Goal: Book appointment/travel/reservation

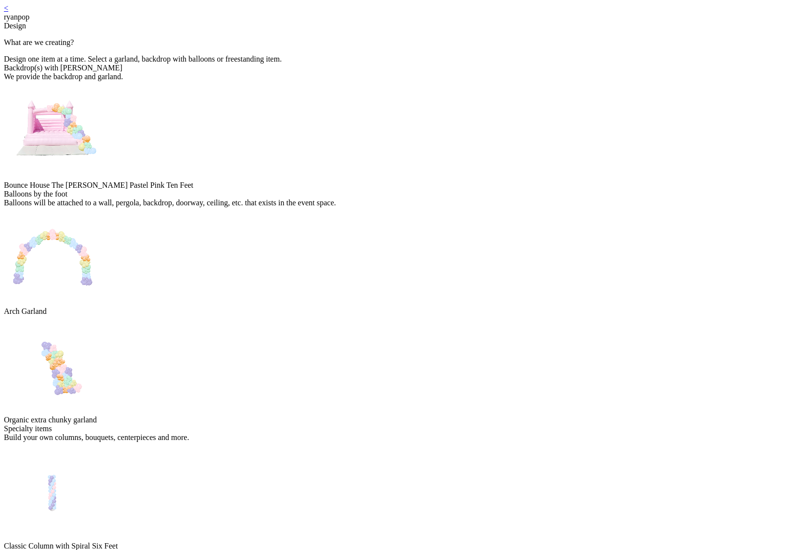
scroll to position [20, 0]
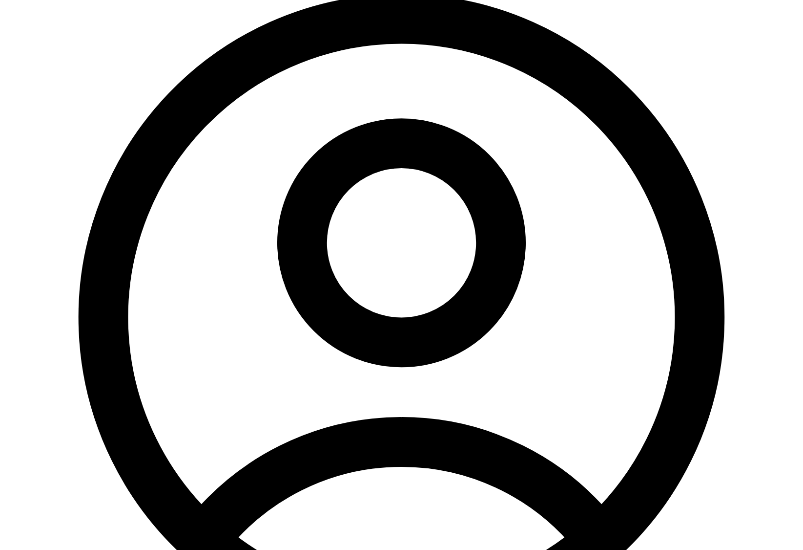
scroll to position [142, 0]
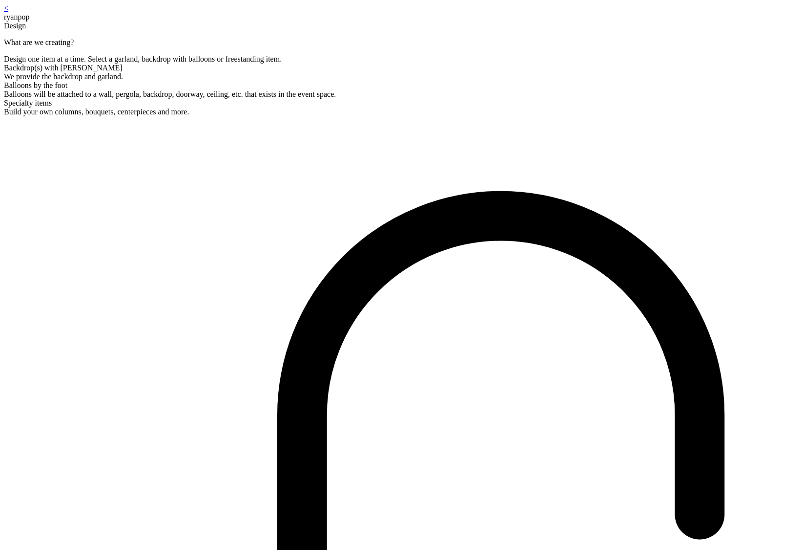
scroll to position [20, 0]
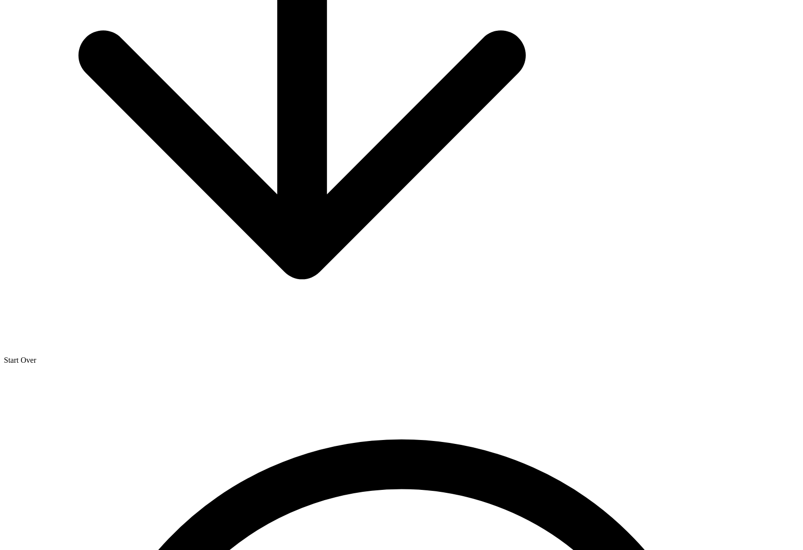
scroll to position [1540, 0]
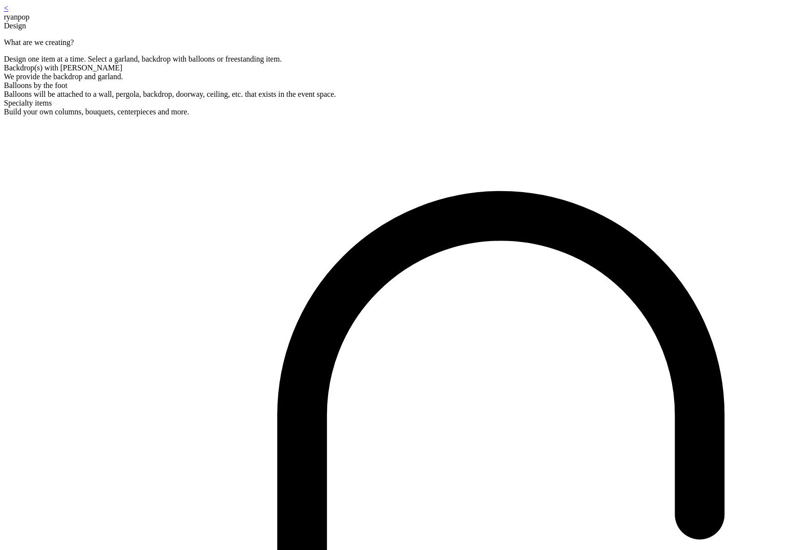
scroll to position [20, 0]
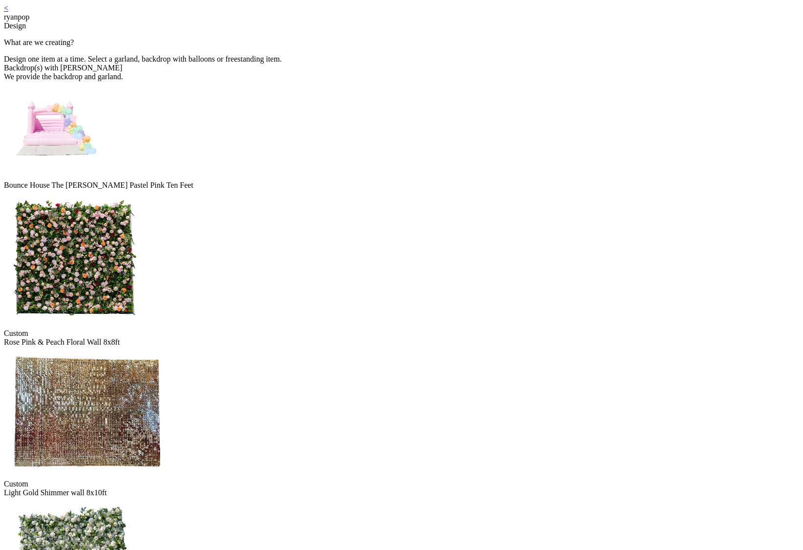
click at [146, 194] on img at bounding box center [75, 258] width 142 height 137
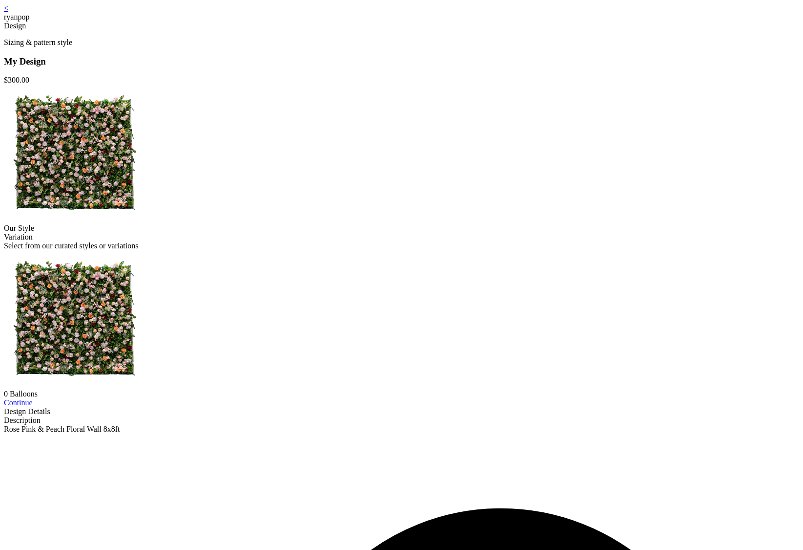
click at [257, 18] on div "< ryanpop" at bounding box center [402, 13] width 796 height 18
click at [247, 9] on div "< ryanpop Design Sizing & pattern style My Design $ 300.00 Our Style Variation …" at bounding box center [402, 218] width 796 height 429
click at [8, 12] on link "<" at bounding box center [6, 8] width 4 height 8
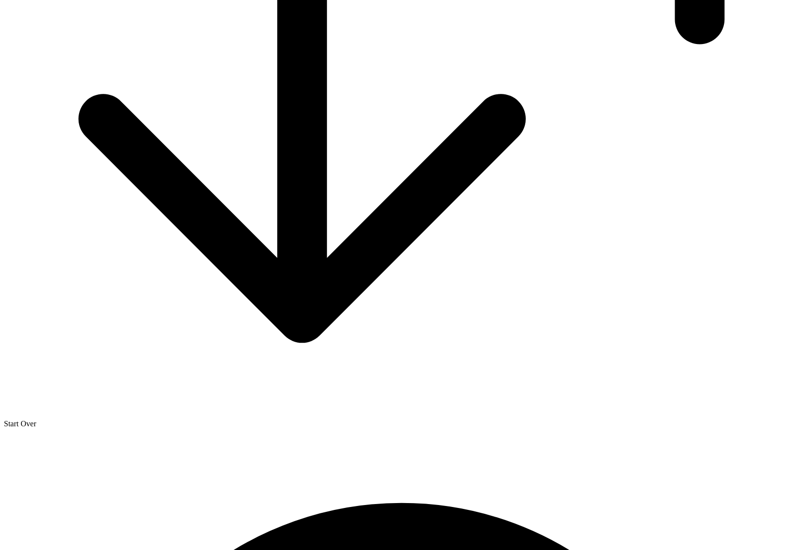
scroll to position [1207, 0]
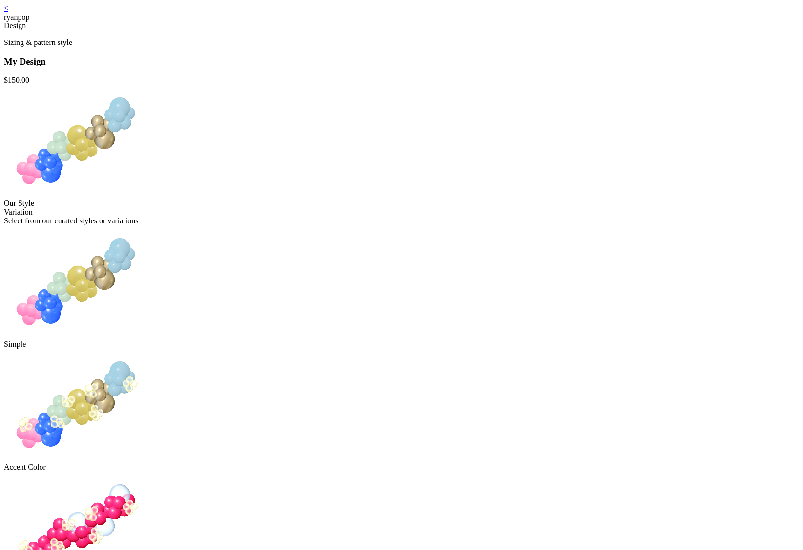
click at [8, 12] on link "<" at bounding box center [6, 8] width 4 height 8
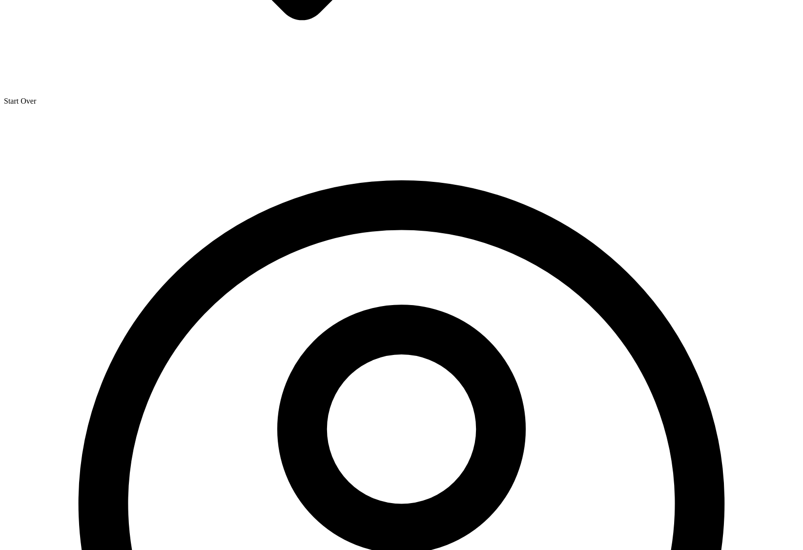
scroll to position [1540, 0]
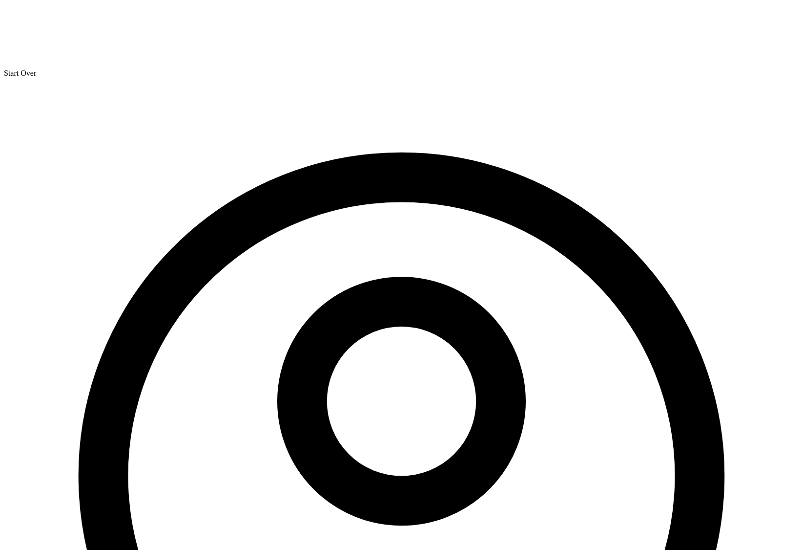
click at [223, 247] on main "< ryanpop Design What are we creating? Design one item at a time. Select a garl…" at bounding box center [402, 77] width 796 height 3226
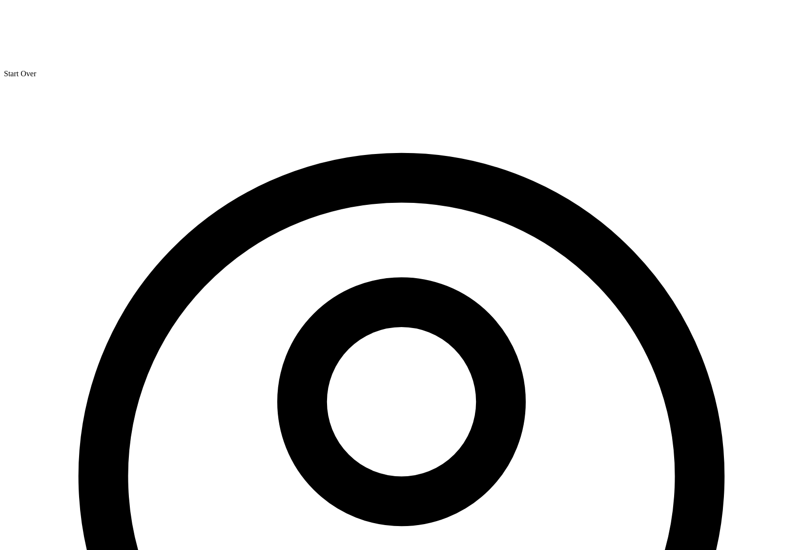
scroll to position [1225, 0]
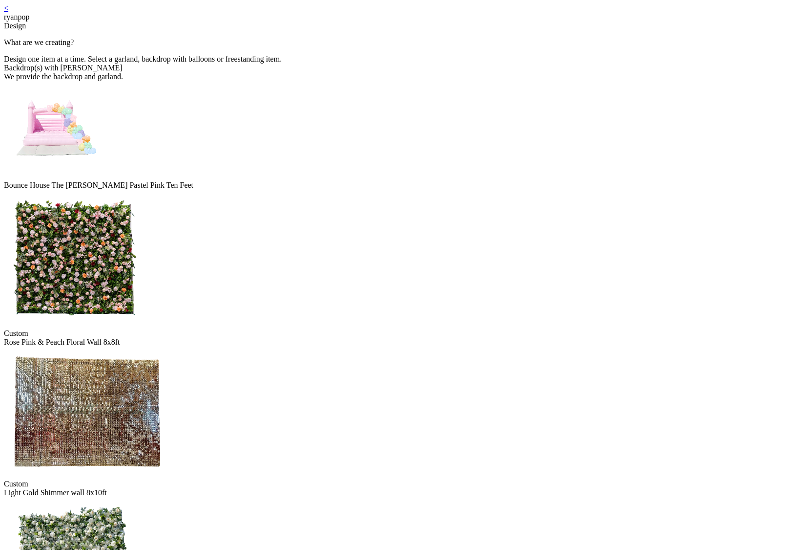
click at [8, 11] on link "<" at bounding box center [6, 8] width 4 height 8
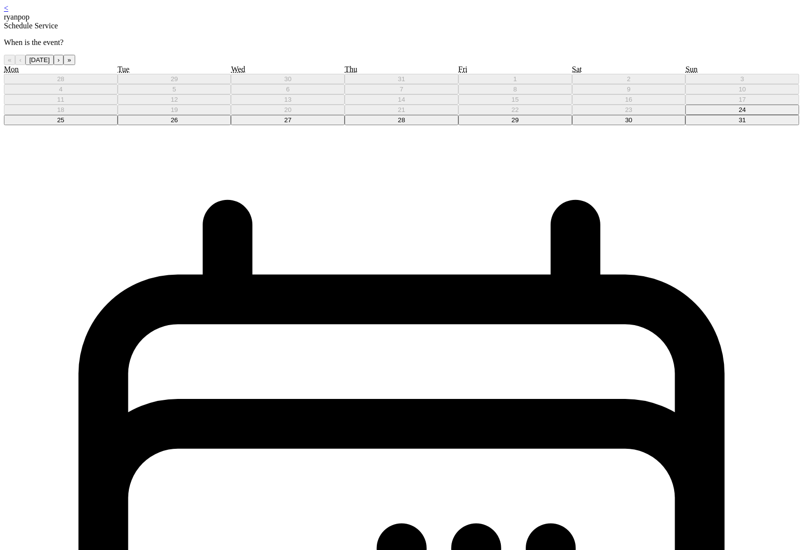
click at [392, 125] on button "28" at bounding box center [402, 120] width 114 height 10
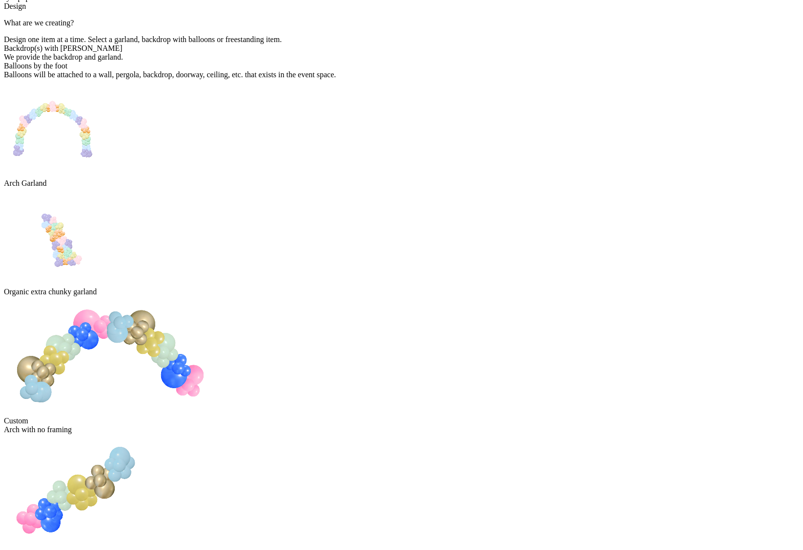
scroll to position [1540, 0]
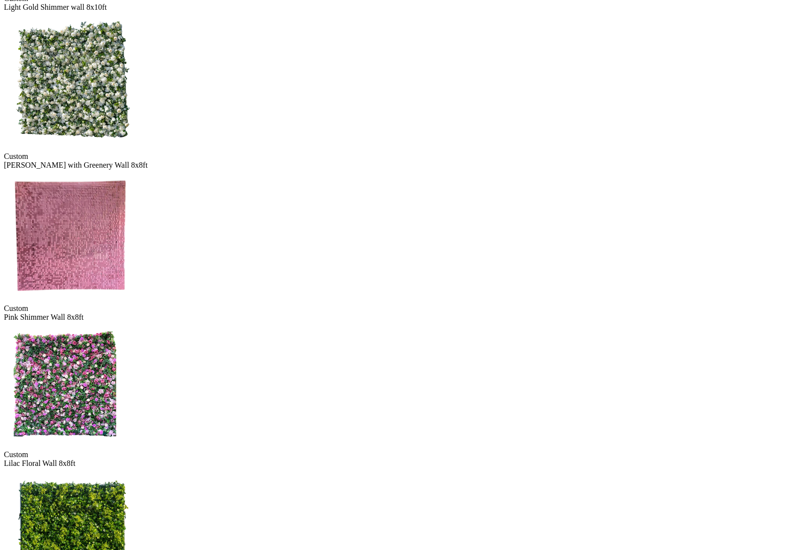
scroll to position [0, 0]
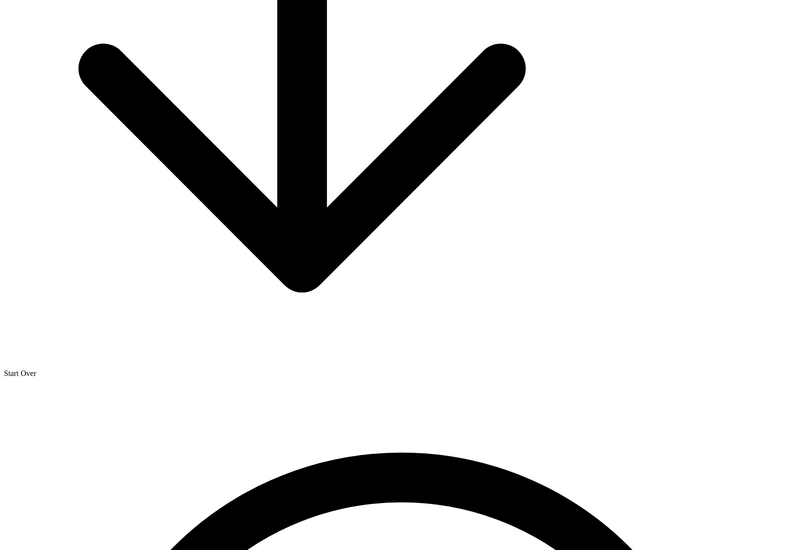
scroll to position [1142, 0]
